Goal: Contribute content: Contribute content

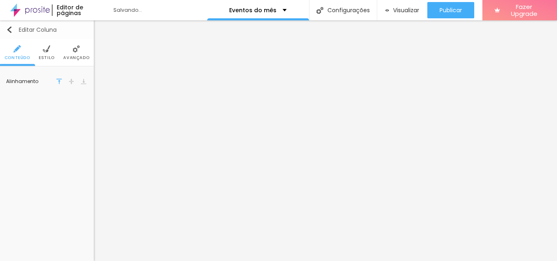
click at [10, 28] on img "button" at bounding box center [9, 29] width 7 height 7
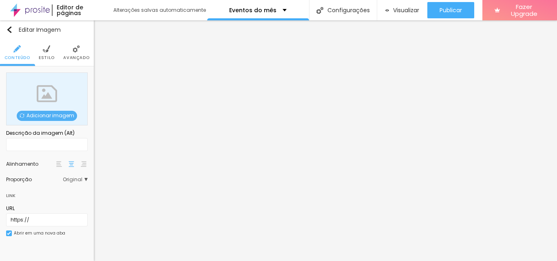
click at [46, 115] on span "Adicionar imagem" at bounding box center [47, 116] width 60 height 10
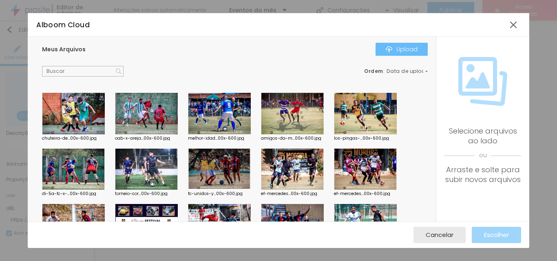
click at [401, 49] on div "Upload" at bounding box center [401, 49] width 32 height 7
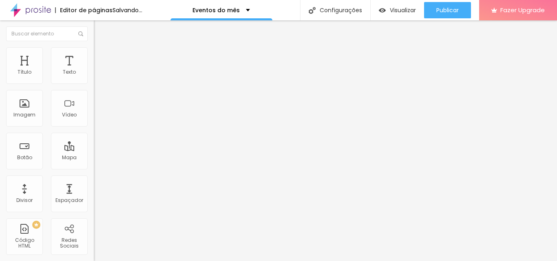
click at [94, 70] on span "Adicionar imagem" at bounding box center [120, 66] width 53 height 7
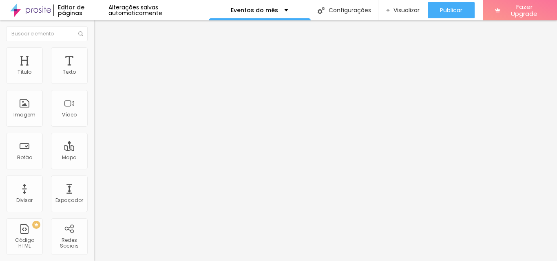
drag, startPoint x: 57, startPoint y: 218, endPoint x: 0, endPoint y: 218, distance: 56.6
click at [94, 186] on div "Trocar imagem Descrição da imagem (Alt) Alinhamento Proporção Original Cinema 1…" at bounding box center [141, 125] width 94 height 123
paste input "[DOMAIN_NAME][URL]"
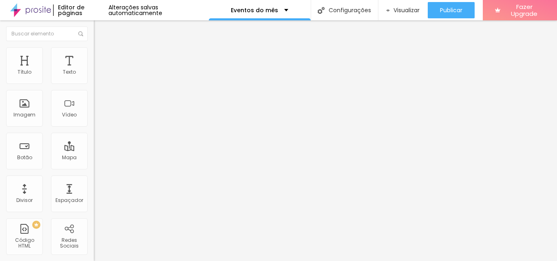
scroll to position [0, 147]
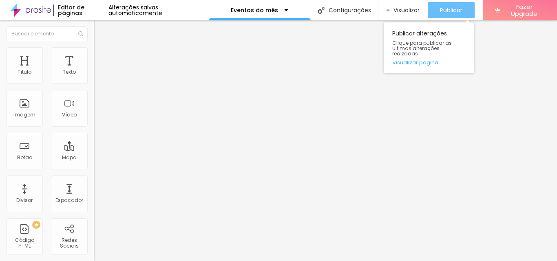
type input "[URL][DOMAIN_NAME]"
click at [450, 5] on div "Publicar" at bounding box center [451, 10] width 22 height 16
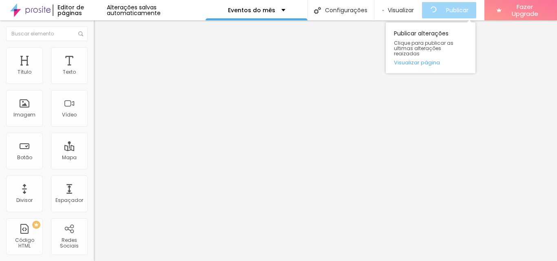
scroll to position [0, 0]
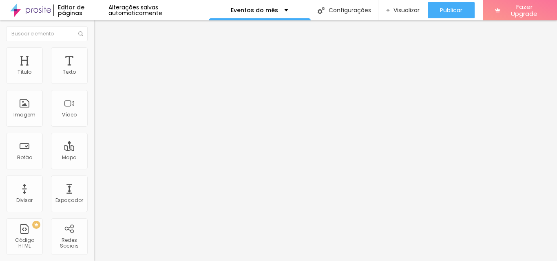
click at [100, 31] on img "button" at bounding box center [103, 29] width 7 height 7
